Goal: Navigation & Orientation: Find specific page/section

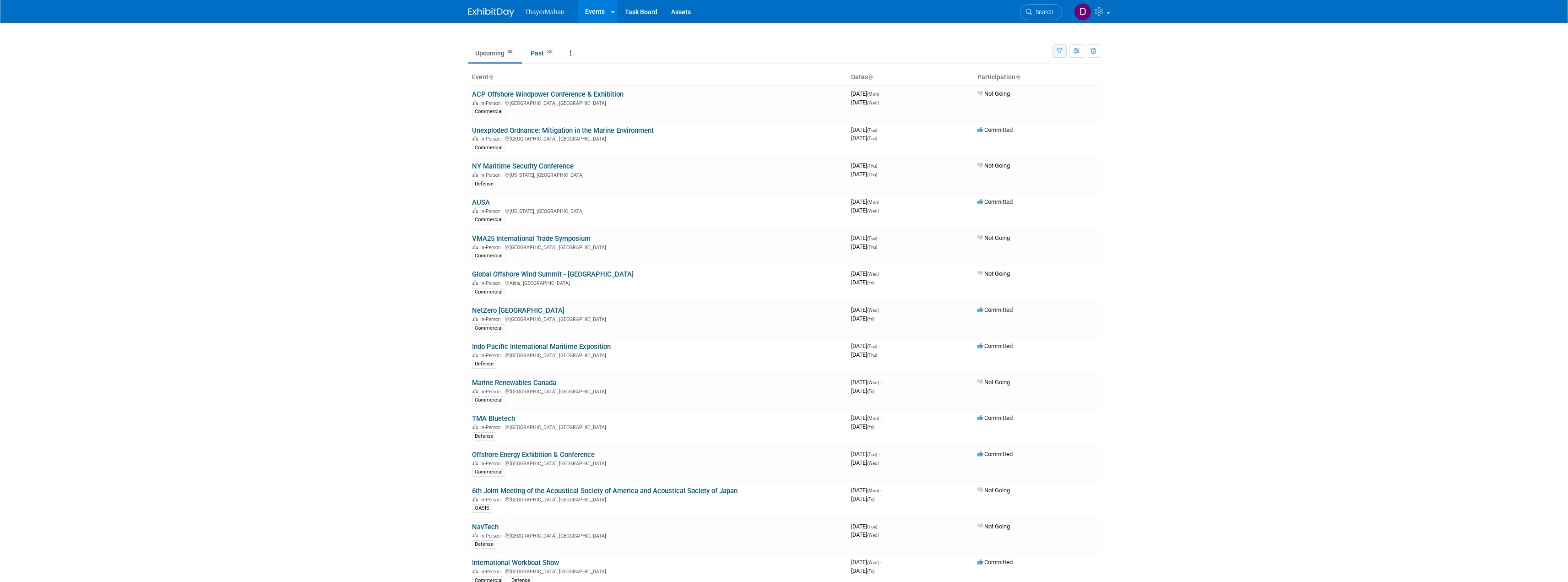
click at [1057, 50] on icon "button" at bounding box center [1060, 51] width 6 height 6
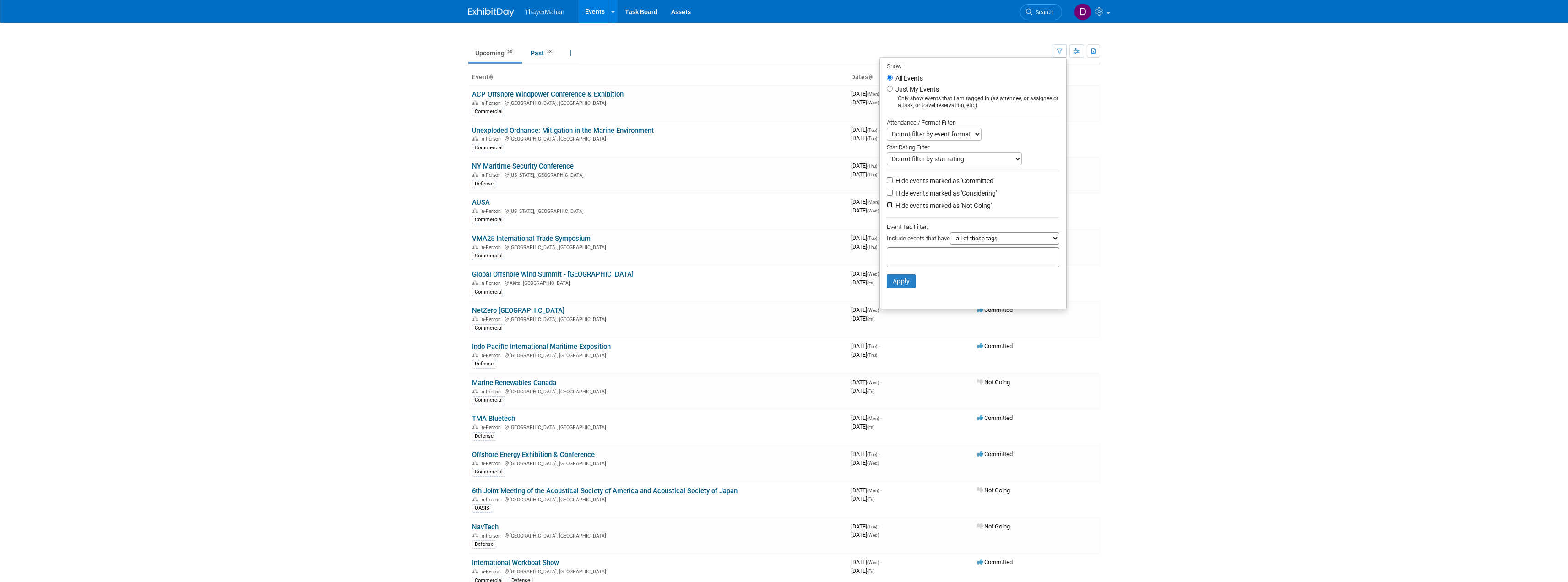
click at [886, 208] on input "Hide events marked as 'Not Going'" at bounding box center [889, 205] width 6 height 6
checkbox input "true"
click at [886, 194] on input "Hide events marked as 'Considering'" at bounding box center [889, 192] width 6 height 6
checkbox input "false"
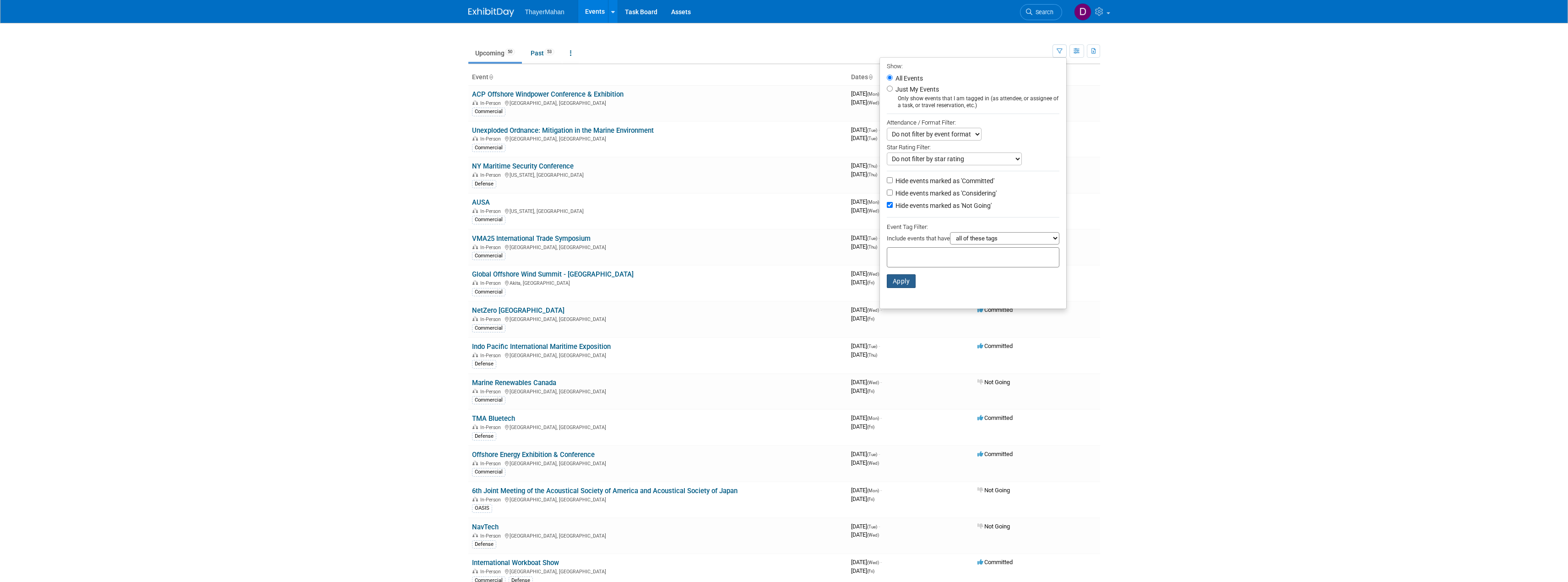
click at [891, 285] on button "Apply" at bounding box center [901, 282] width 29 height 14
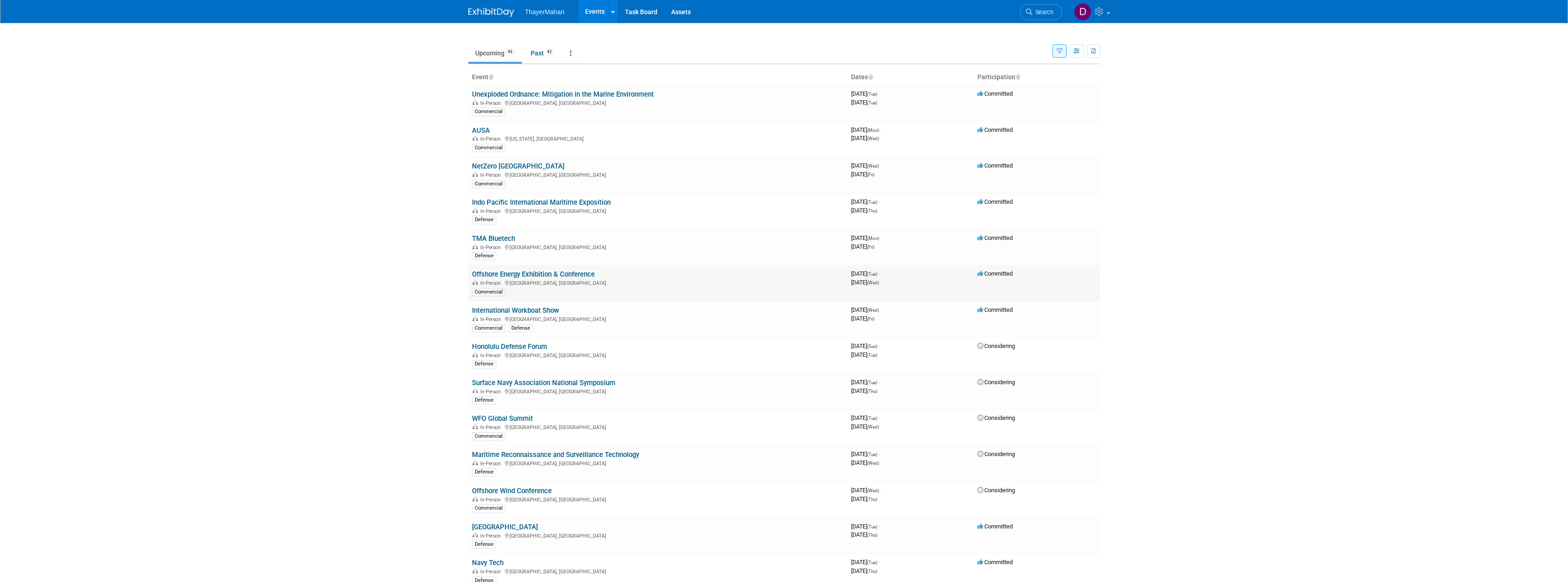
click at [554, 275] on link "Offshore Energy Exhibition & Conference" at bounding box center [532, 274] width 123 height 8
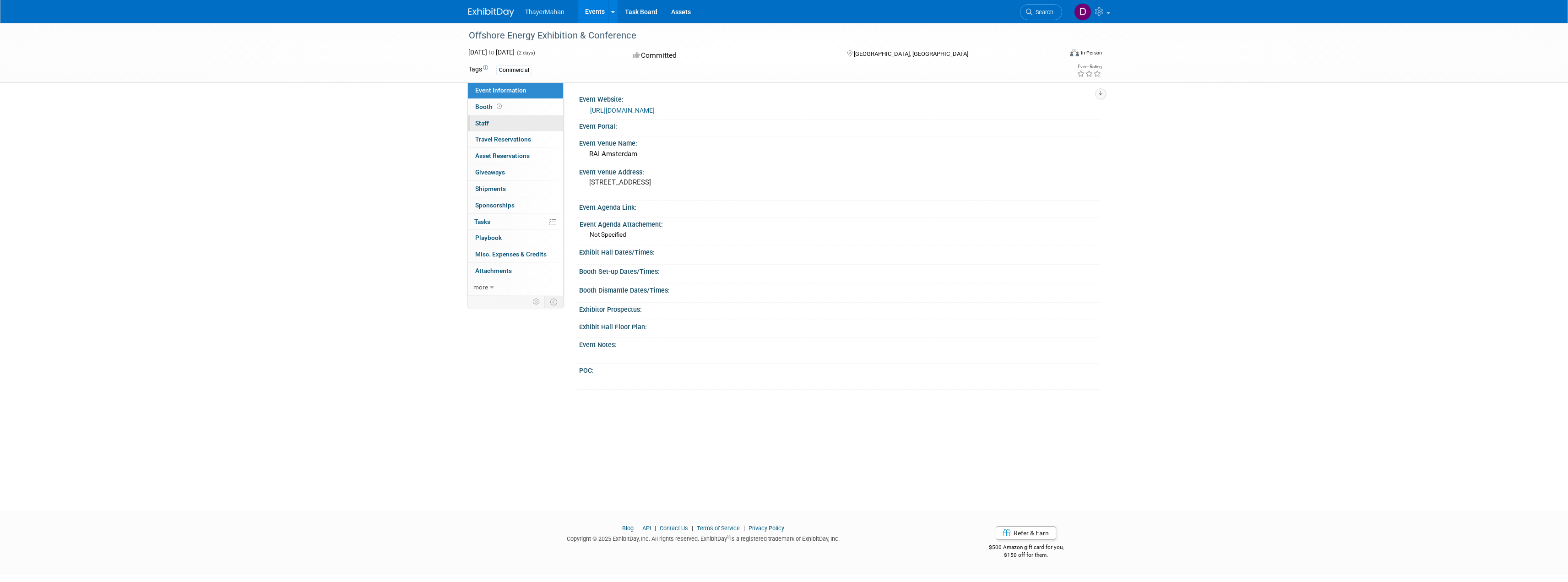
click at [482, 120] on span "Staff 0" at bounding box center [482, 123] width 14 height 7
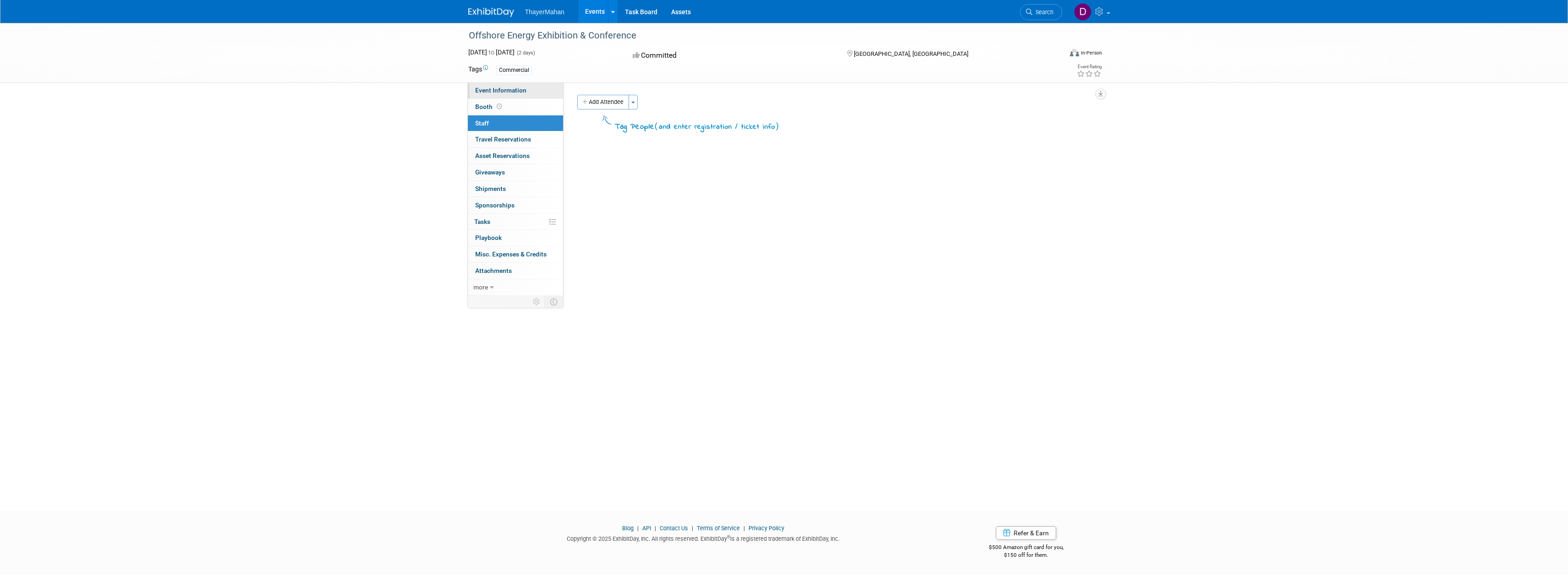
click at [488, 90] on span "Event Information" at bounding box center [501, 89] width 51 height 7
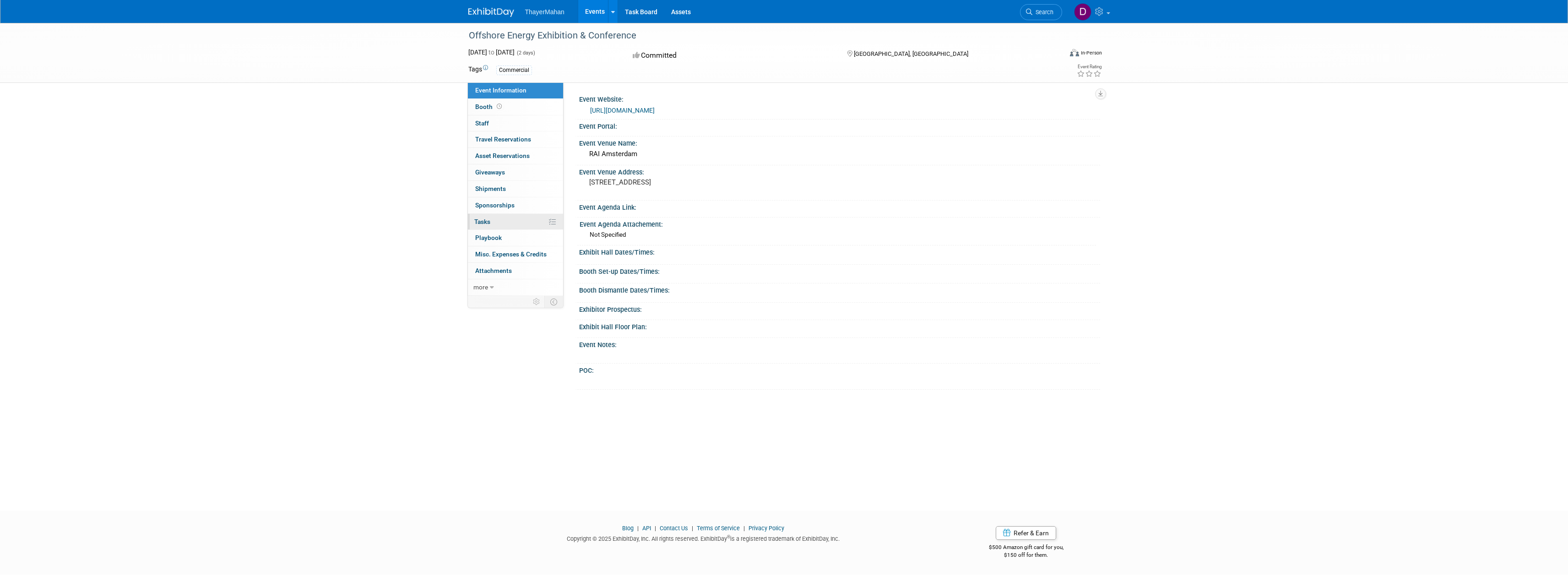
click at [491, 221] on link "0% Tasks 0%" at bounding box center [515, 222] width 95 height 16
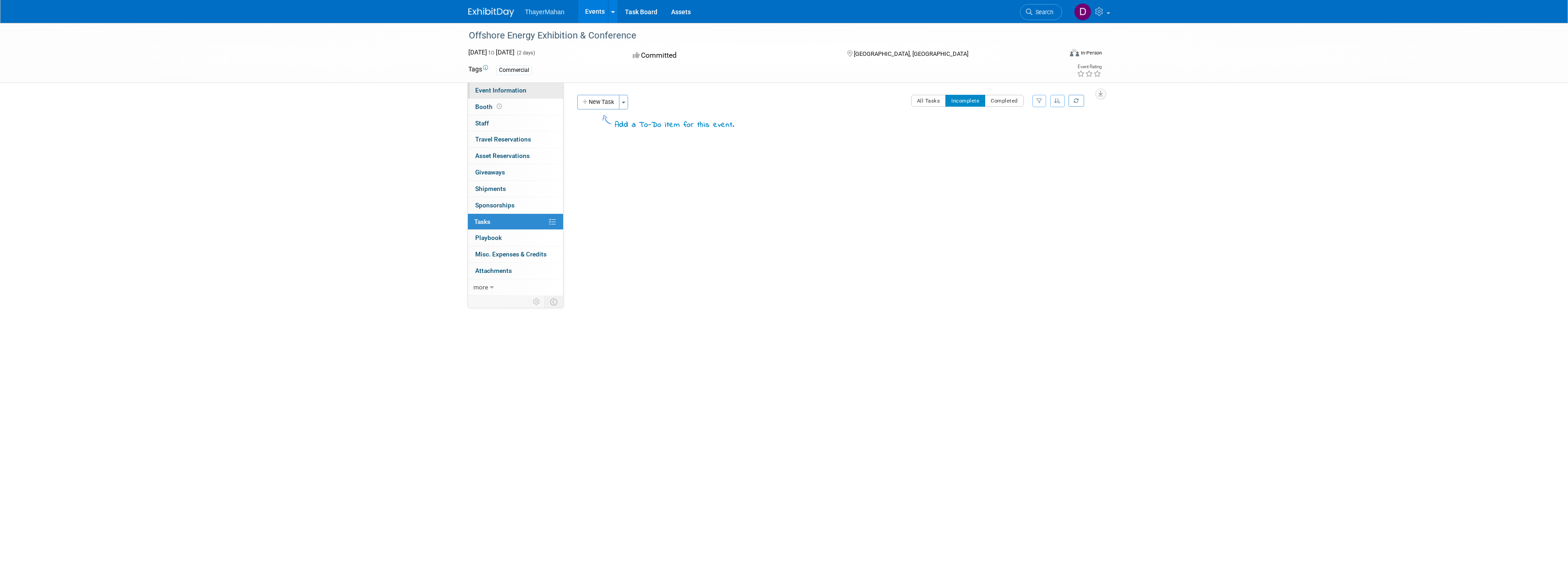
click at [489, 90] on span "Event Information" at bounding box center [501, 89] width 51 height 7
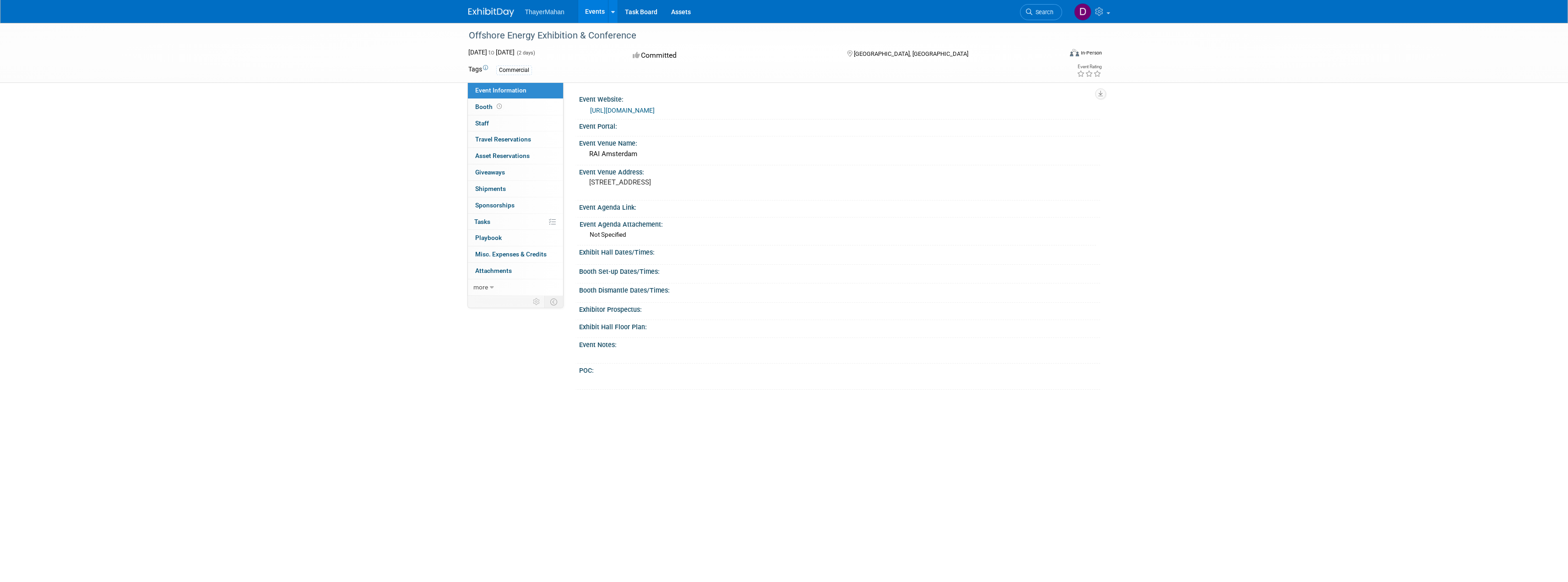
click at [615, 107] on link "https://oeec.biz/" at bounding box center [623, 110] width 65 height 7
